Goal: Transaction & Acquisition: Subscribe to service/newsletter

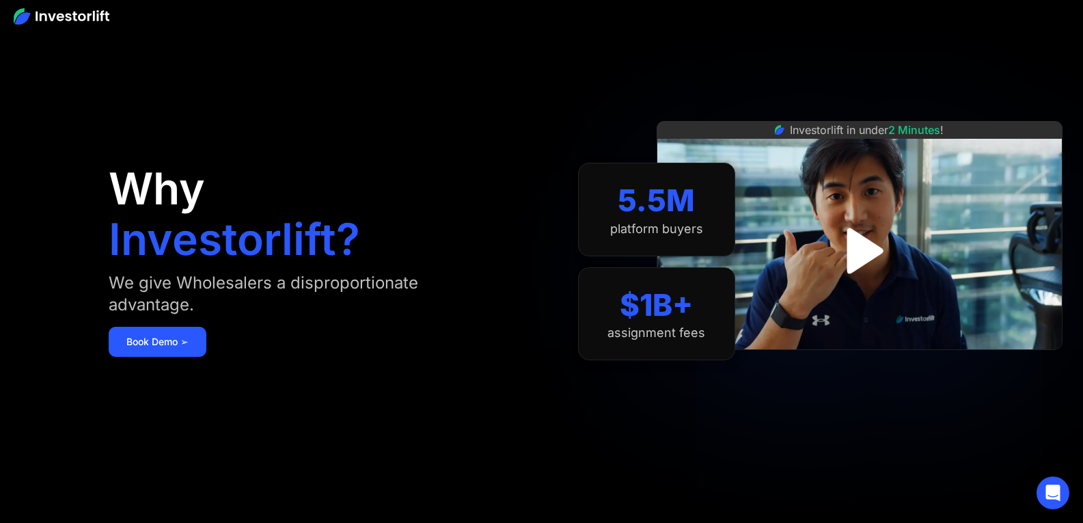
click at [854, 252] on img "open lightbox" at bounding box center [859, 250] width 83 height 83
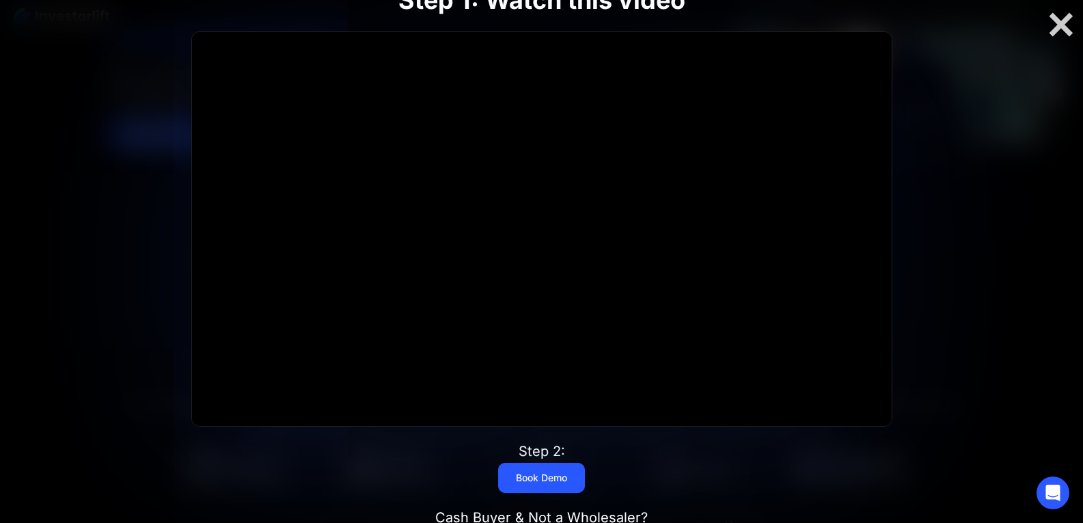
scroll to position [204, 0]
click at [522, 475] on link "Book Demo" at bounding box center [541, 478] width 87 height 30
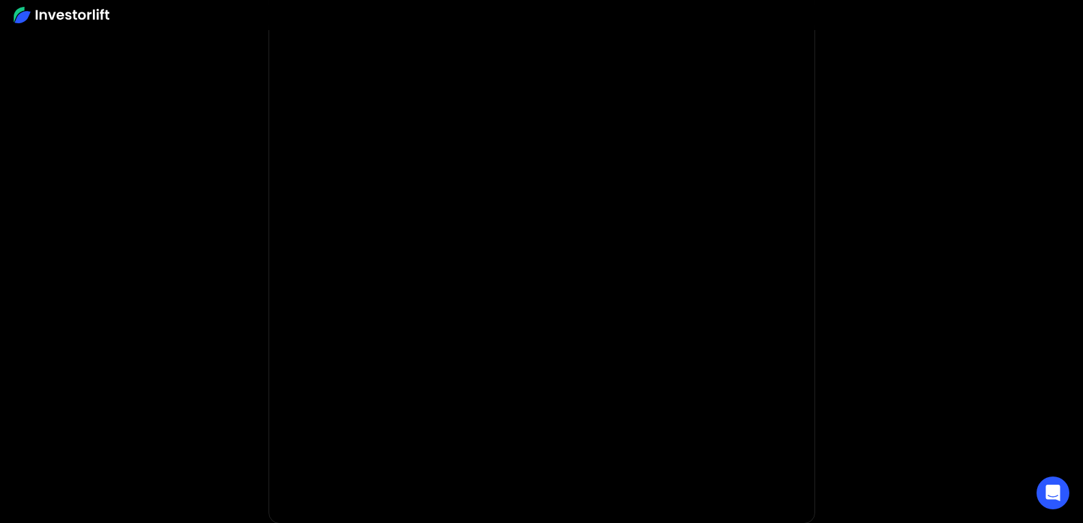
scroll to position [107, 0]
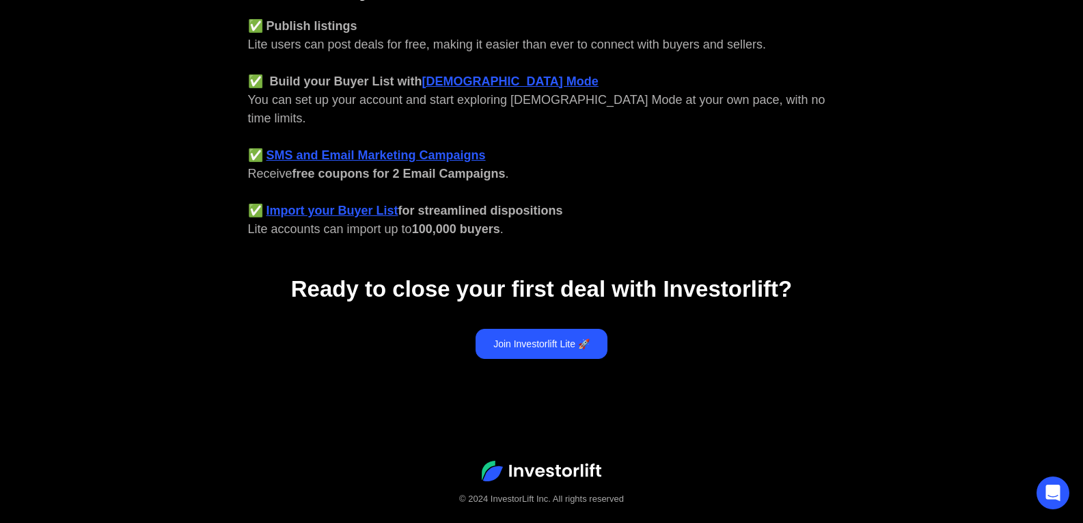
scroll to position [612, 0]
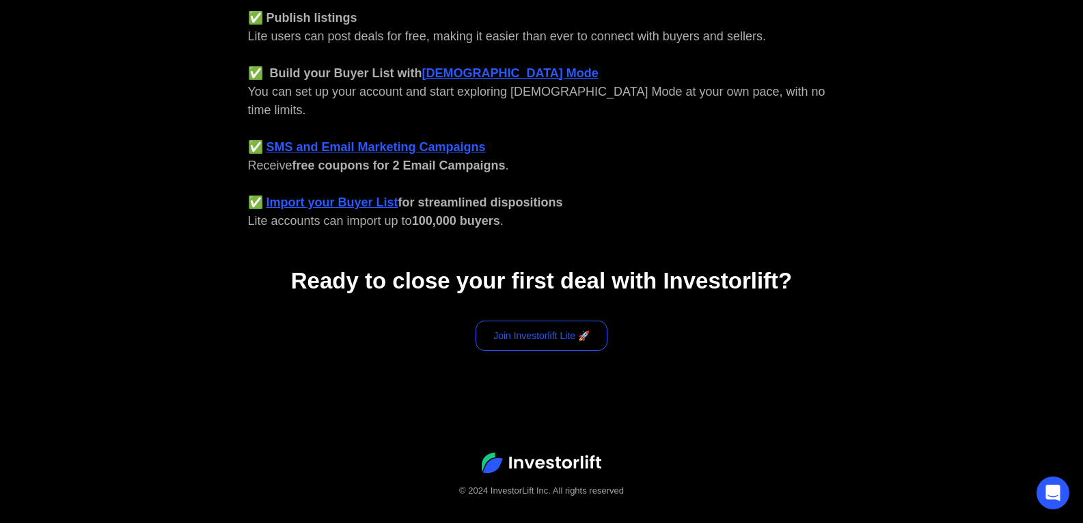
click at [541, 321] on link "Join Investorlift Lite 🚀" at bounding box center [542, 336] width 132 height 30
